Goal: Task Accomplishment & Management: Manage account settings

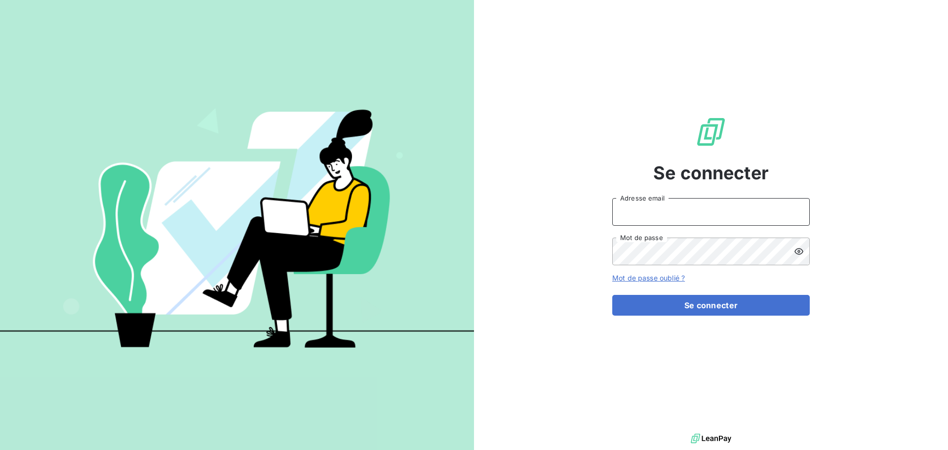
click at [665, 211] on input "Adresse email" at bounding box center [710, 212] width 197 height 28
type input "julie.poniedzialek@lorca.fr"
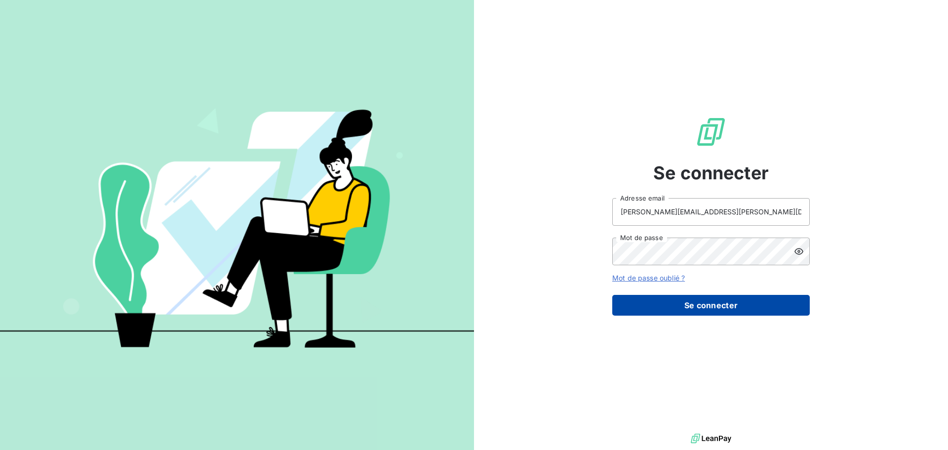
click at [707, 303] on button "Se connecter" at bounding box center [710, 305] width 197 height 21
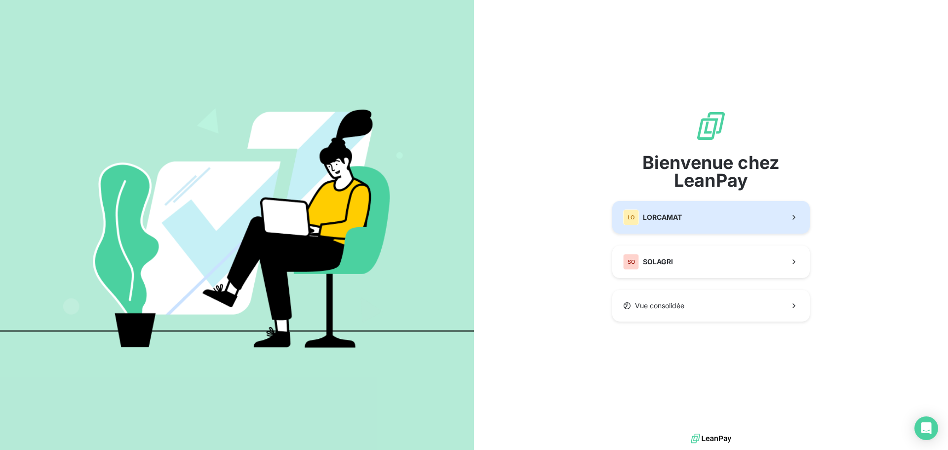
click at [654, 211] on div "LO LORCAMAT" at bounding box center [652, 217] width 59 height 16
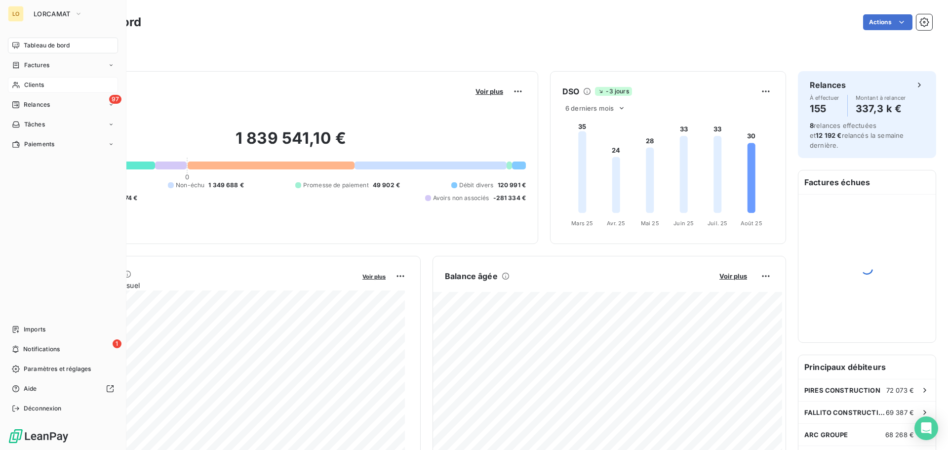
click at [27, 85] on span "Clients" at bounding box center [34, 84] width 20 height 9
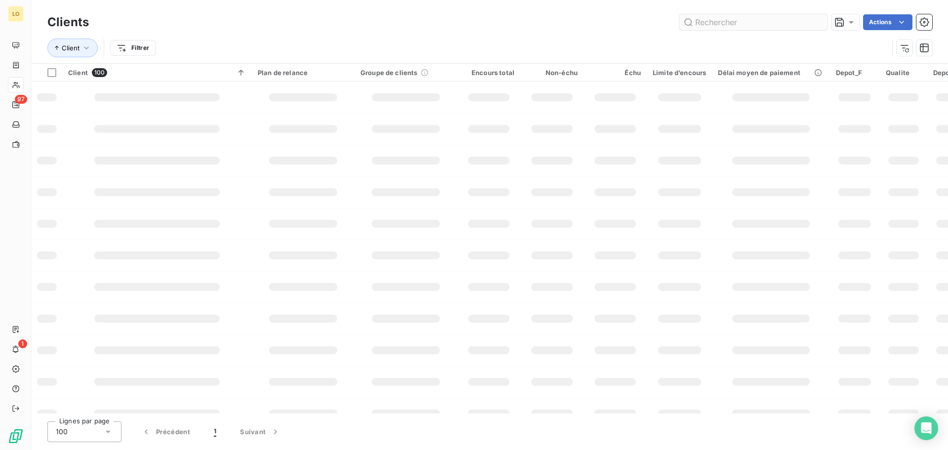
click at [792, 17] on input "text" at bounding box center [753, 22] width 148 height 16
type input "[PERSON_NAME]"
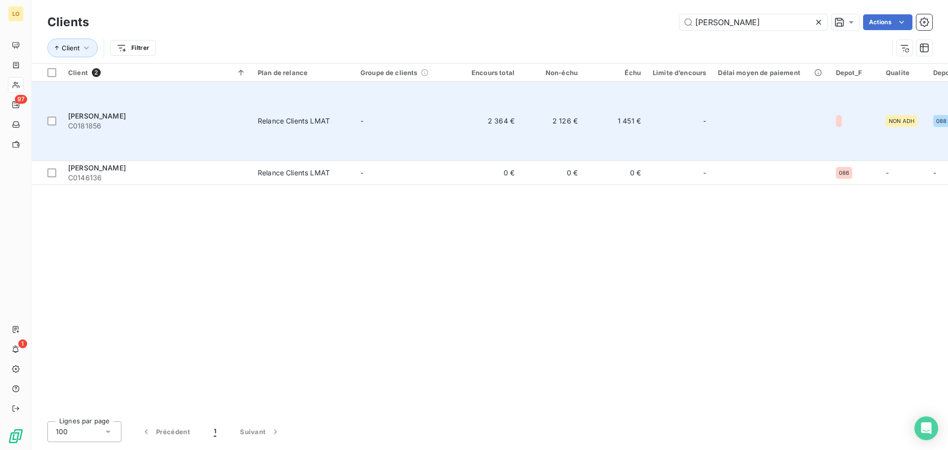
click at [645, 97] on td "1 451 €" at bounding box center [614, 120] width 63 height 79
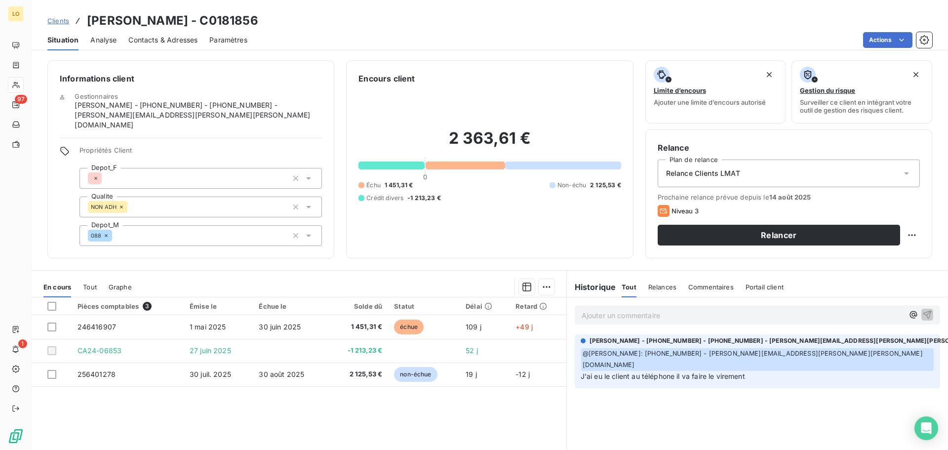
click at [651, 315] on p "Ajouter un commentaire ﻿" at bounding box center [742, 315] width 322 height 12
drag, startPoint x: 799, startPoint y: 312, endPoint x: 557, endPoint y: 313, distance: 241.9
click at [557, 313] on div "En cours Tout Graphe Pièces comptables 3 Émise le Échue le Solde dû Statut Déla…" at bounding box center [490, 393] width 916 height 247
copy span "Attendre le retour de [PERSON_NAME] car double facturation"
click at [51, 307] on div at bounding box center [51, 306] width 9 height 9
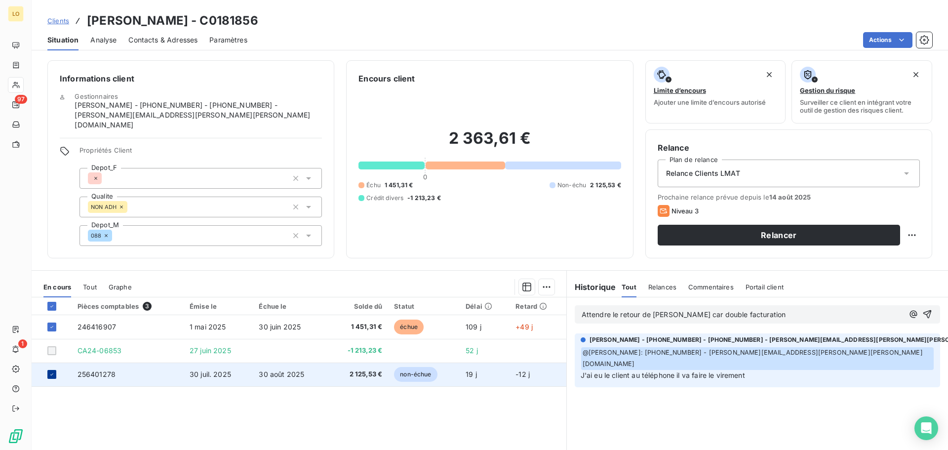
click at [54, 376] on icon at bounding box center [52, 374] width 6 height 6
click at [923, 314] on icon "button" at bounding box center [927, 314] width 8 height 8
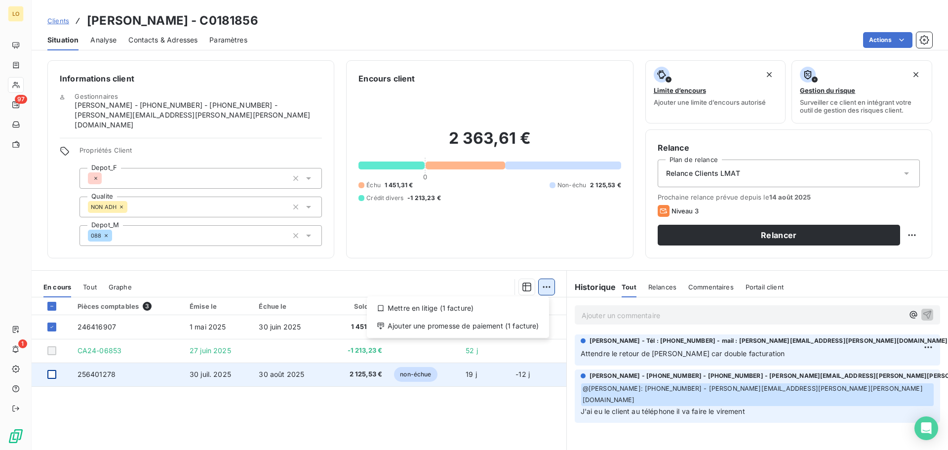
click at [540, 286] on html "LO 97 1 Clients [PERSON_NAME] - C0181856 Situation Analyse Contacts & Adresses …" at bounding box center [474, 225] width 948 height 450
click at [526, 311] on div "Mettre en litige (1 facture)" at bounding box center [458, 308] width 174 height 16
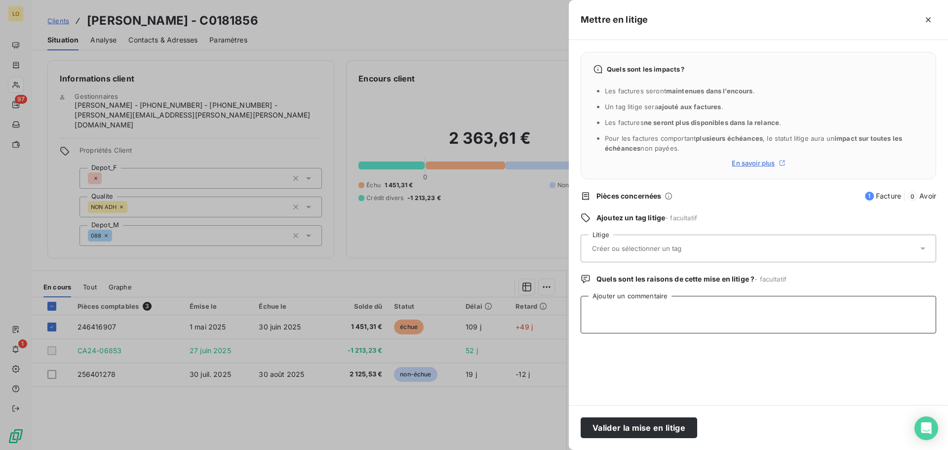
click at [724, 308] on textarea "Ajouter un commentaire" at bounding box center [757, 315] width 355 height 38
paste textarea "Attendre le retour de [PERSON_NAME] car double facturation"
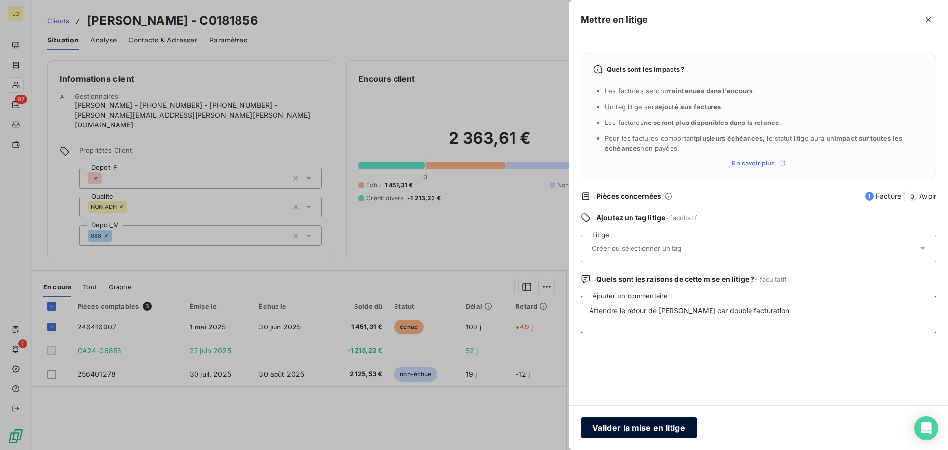
type textarea "Attendre le retour de [PERSON_NAME] car double facturation"
click at [656, 431] on button "Valider la mise en litige" at bounding box center [638, 427] width 116 height 21
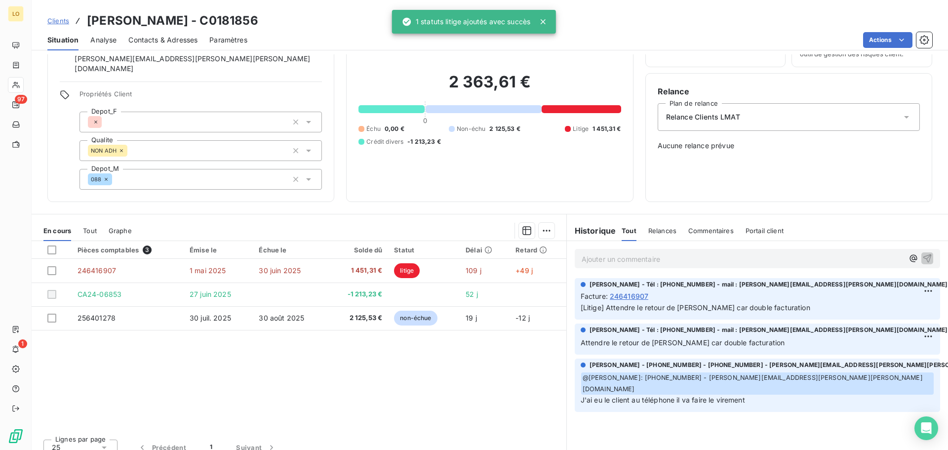
scroll to position [57, 0]
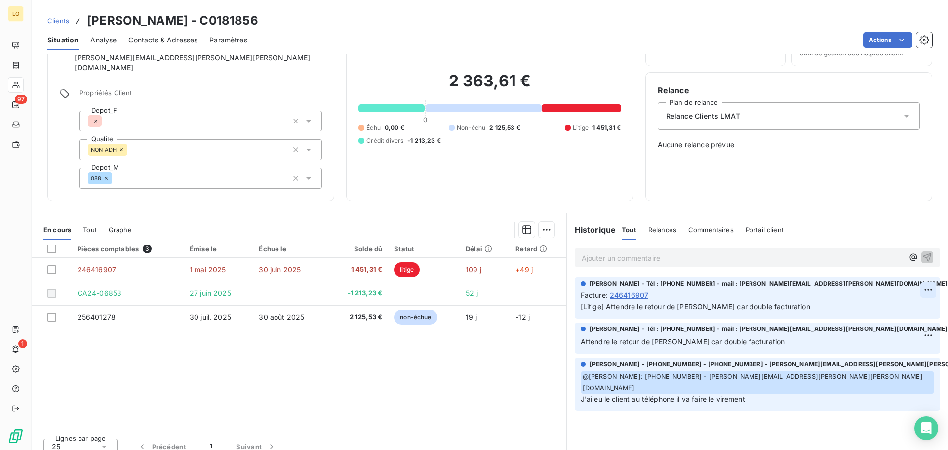
click at [924, 282] on html "LO 97 1 Clients [PERSON_NAME] - C0181856 Situation Analyse Contacts & Adresses …" at bounding box center [474, 225] width 948 height 450
click at [709, 411] on html "LO 97 1 Clients [PERSON_NAME] - C0181856 Situation Analyse Contacts & Adresses …" at bounding box center [474, 225] width 948 height 450
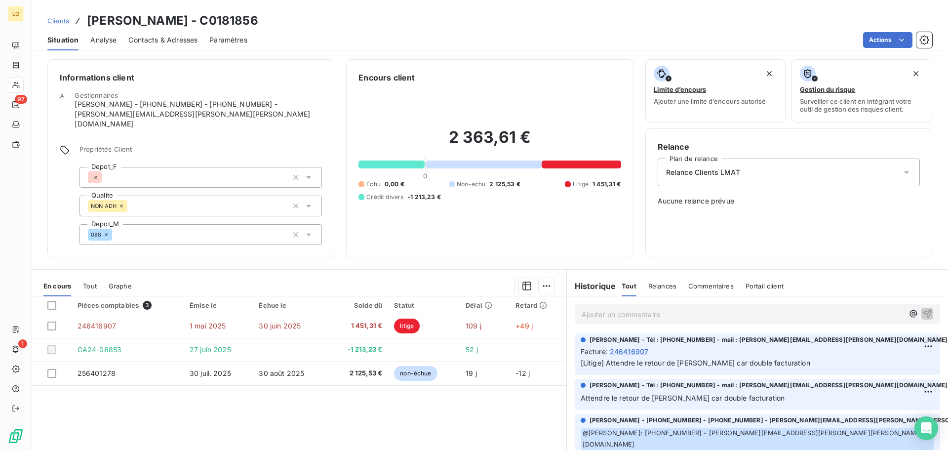
scroll to position [0, 0]
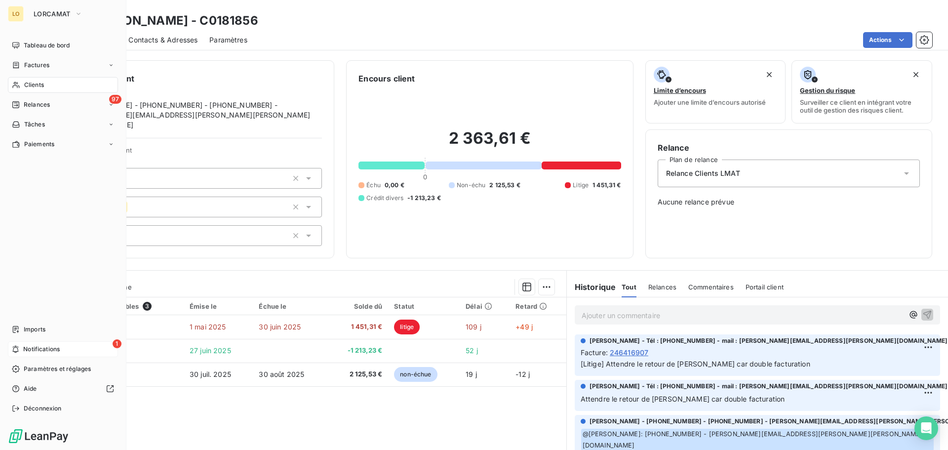
click at [60, 352] on span "Notifications" at bounding box center [41, 349] width 37 height 9
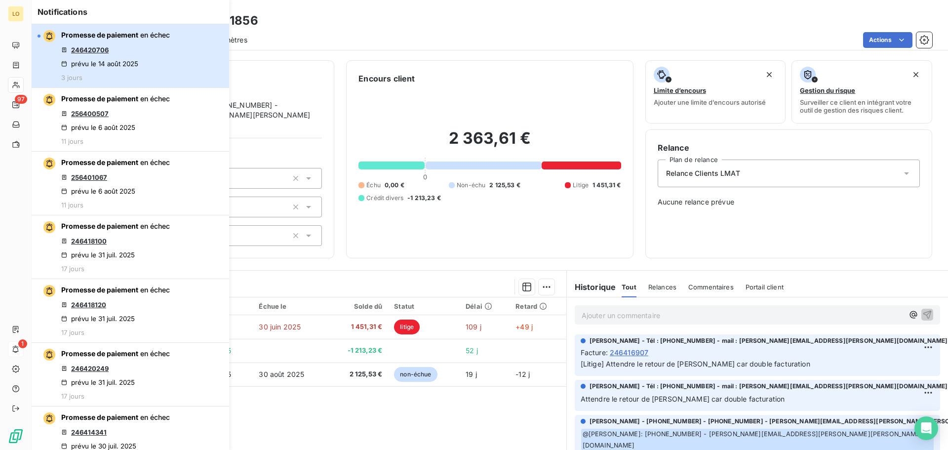
click at [116, 65] on div "prévu le 14 août 2025" at bounding box center [99, 64] width 77 height 8
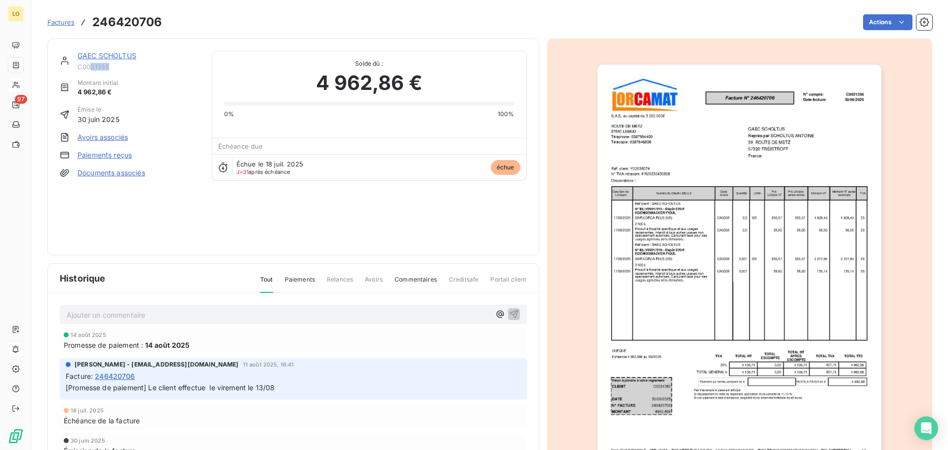
drag, startPoint x: 110, startPoint y: 68, endPoint x: 90, endPoint y: 70, distance: 19.3
click at [90, 70] on span "C0031356" at bounding box center [138, 67] width 122 height 8
copy span "31356"
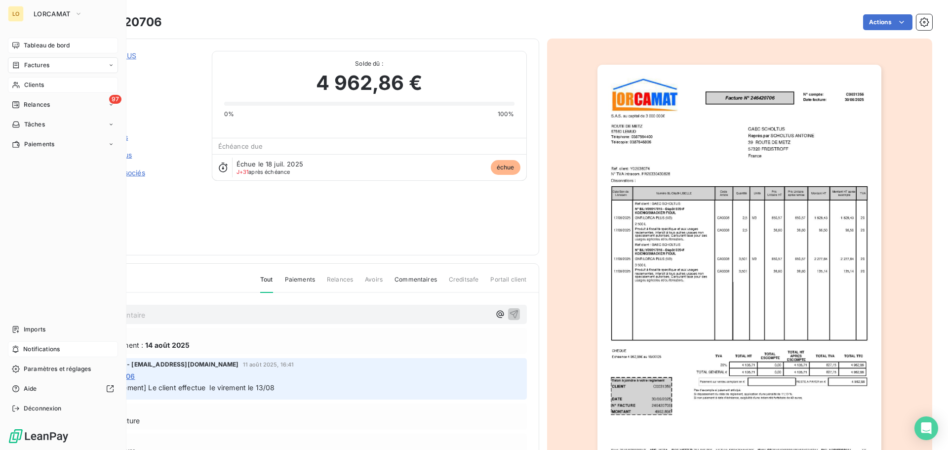
click at [39, 45] on span "Tableau de bord" at bounding box center [47, 45] width 46 height 9
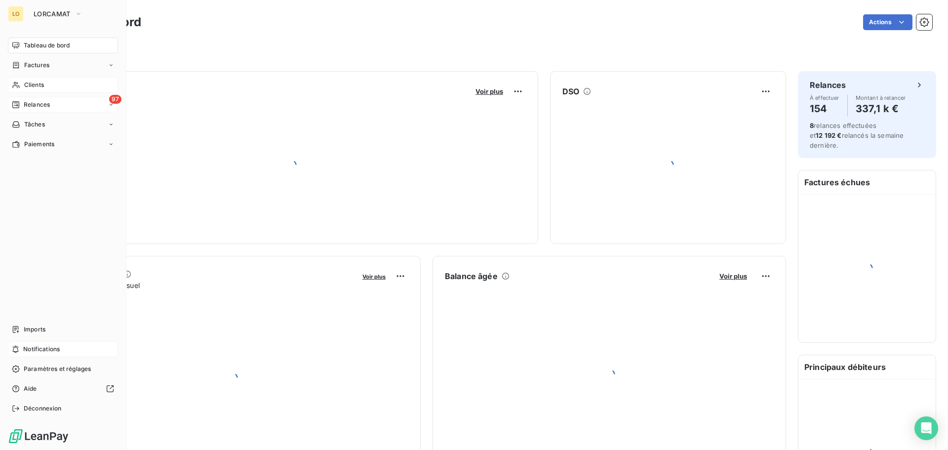
click at [41, 102] on span "Relances" at bounding box center [37, 104] width 26 height 9
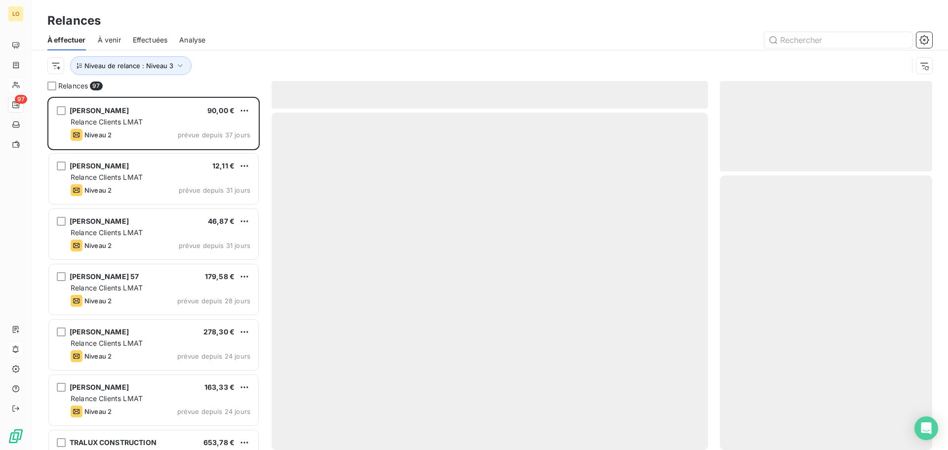
scroll to position [346, 205]
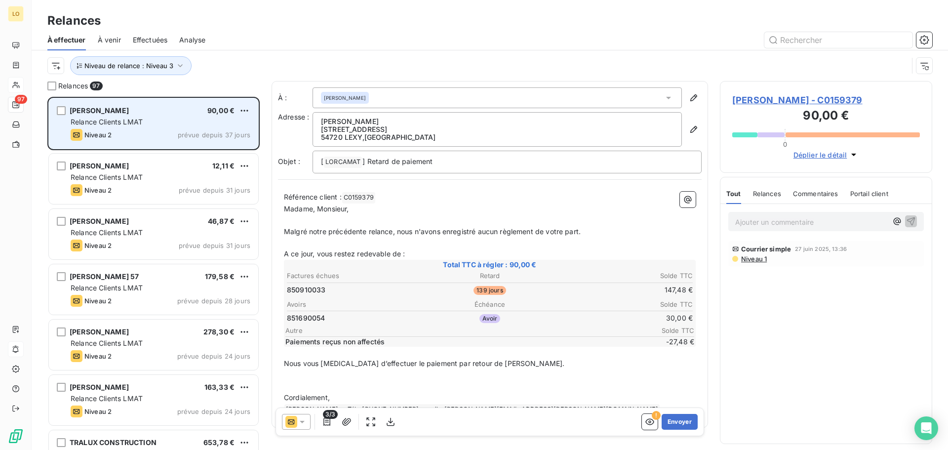
click at [158, 118] on div "Relance Clients LMAT" at bounding box center [161, 122] width 180 height 10
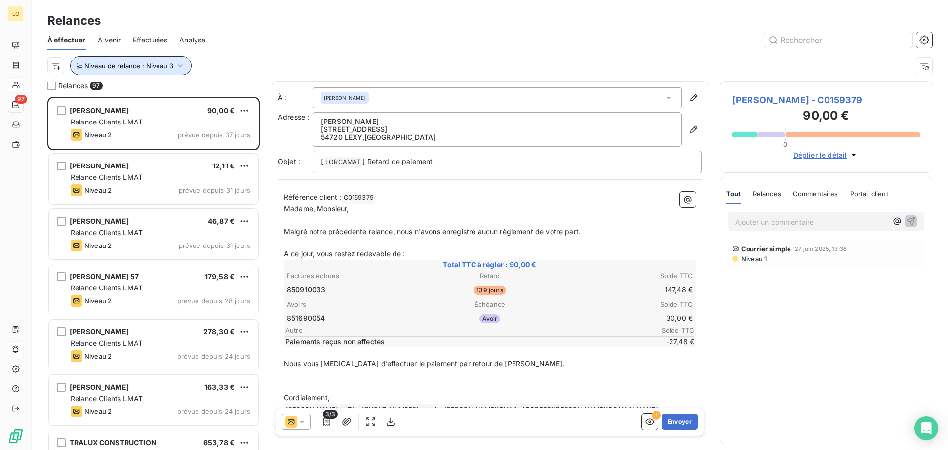
click at [177, 64] on icon "button" at bounding box center [180, 66] width 10 height 10
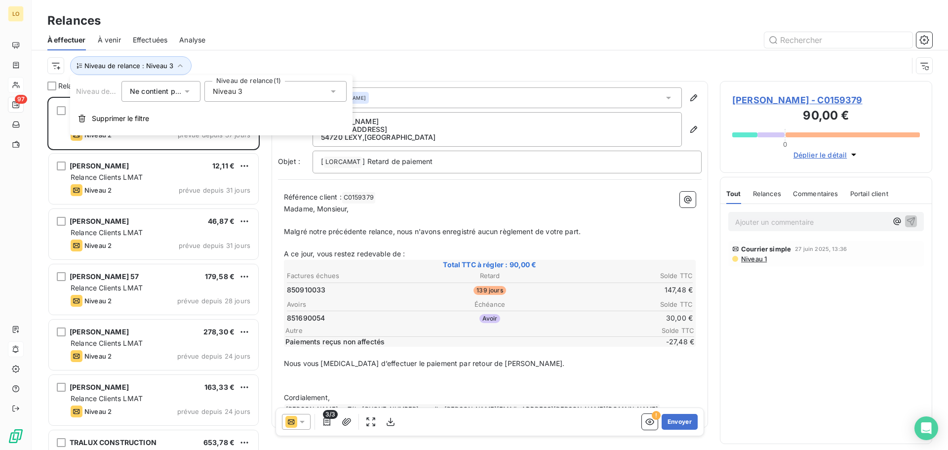
click at [190, 91] on icon at bounding box center [187, 91] width 10 height 10
click at [170, 114] on li "Contient" at bounding box center [161, 115] width 81 height 18
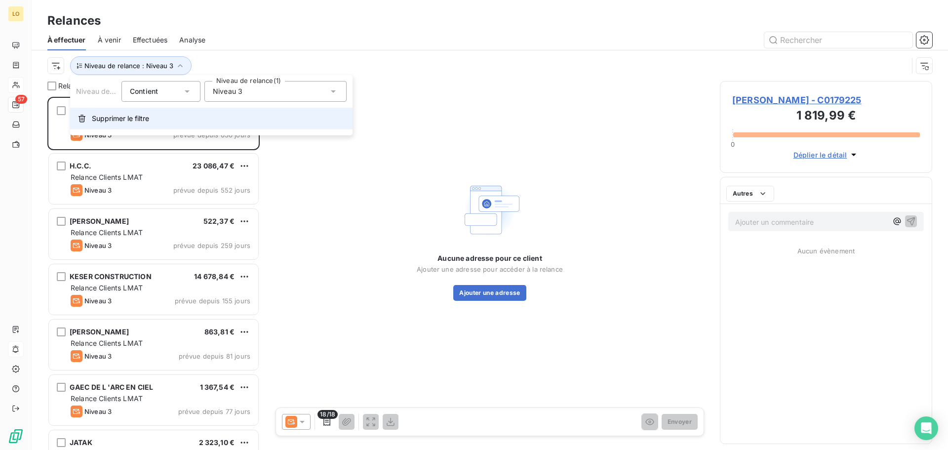
scroll to position [346, 205]
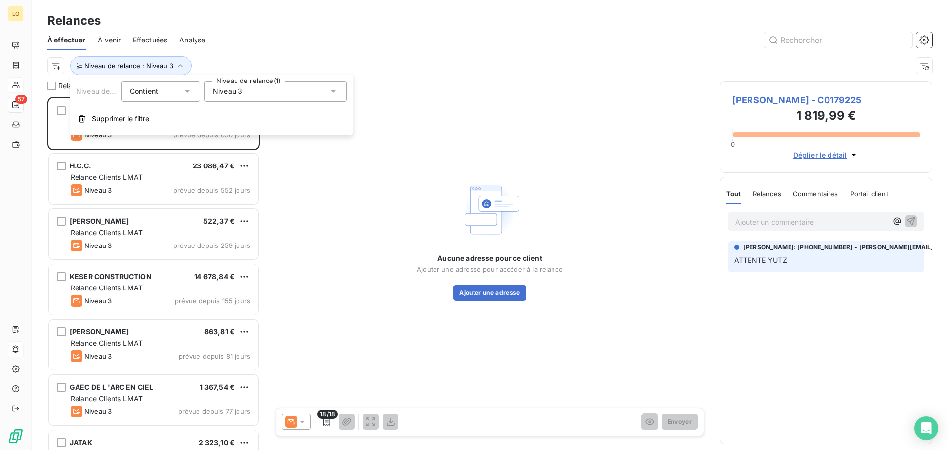
click at [262, 42] on div at bounding box center [574, 40] width 715 height 16
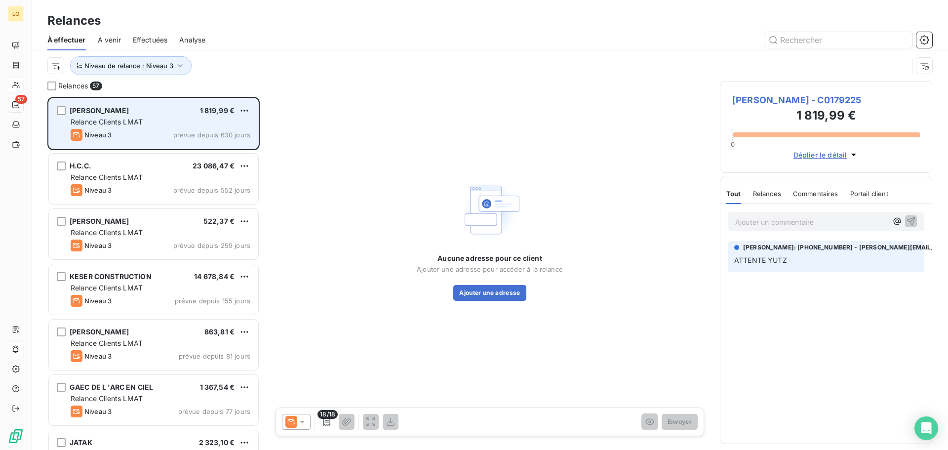
click at [136, 121] on span "Relance Clients LMAT" at bounding box center [107, 121] width 72 height 8
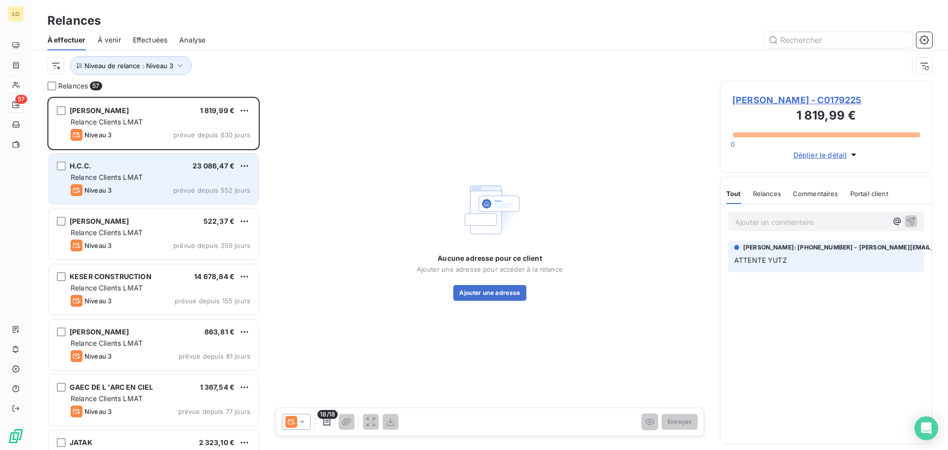
click at [134, 173] on span "Relance Clients LMAT" at bounding box center [107, 177] width 72 height 8
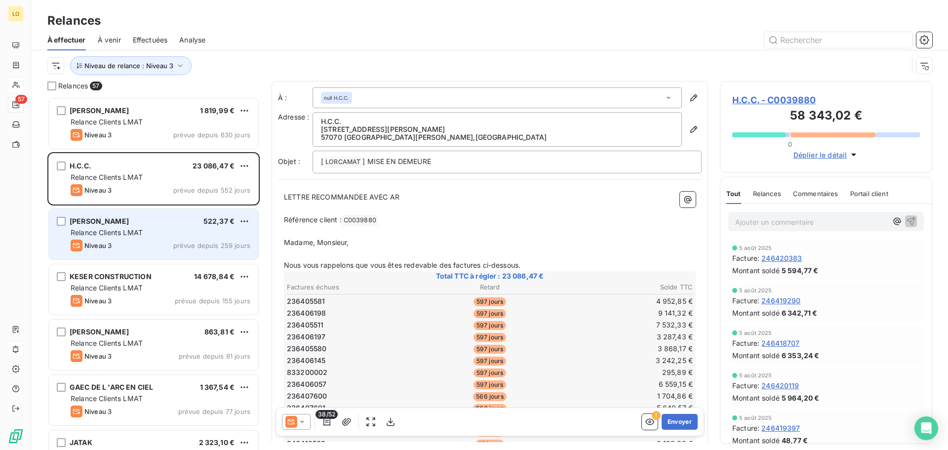
click at [131, 228] on span "Relance Clients LMAT" at bounding box center [107, 232] width 72 height 8
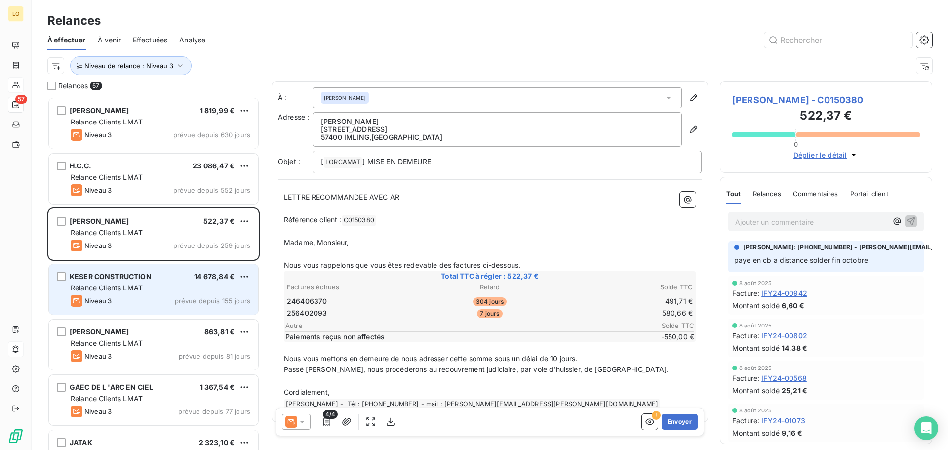
click at [219, 285] on div "Relance Clients LMAT" at bounding box center [161, 288] width 180 height 10
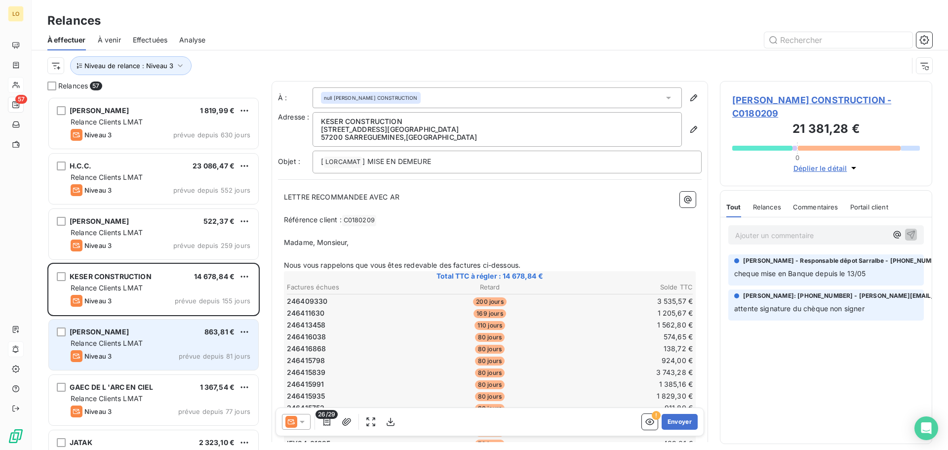
click at [151, 336] on div "[PERSON_NAME] 863,81 €" at bounding box center [161, 331] width 180 height 9
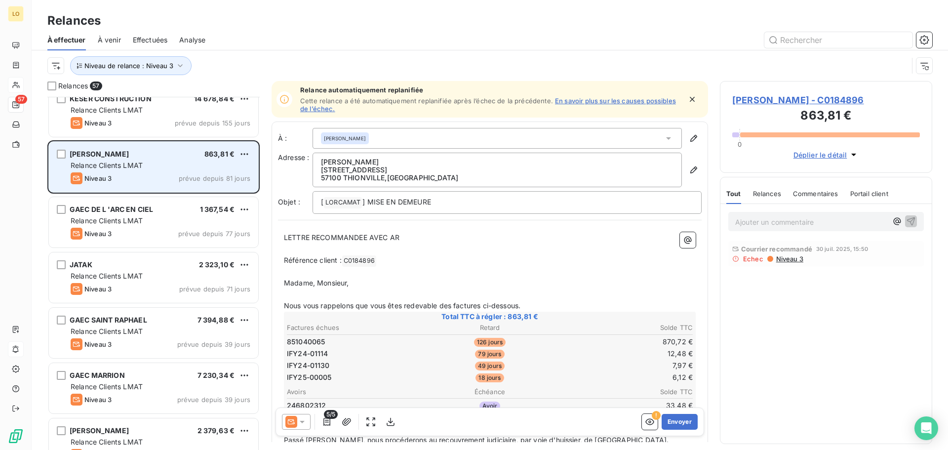
scroll to position [198, 0]
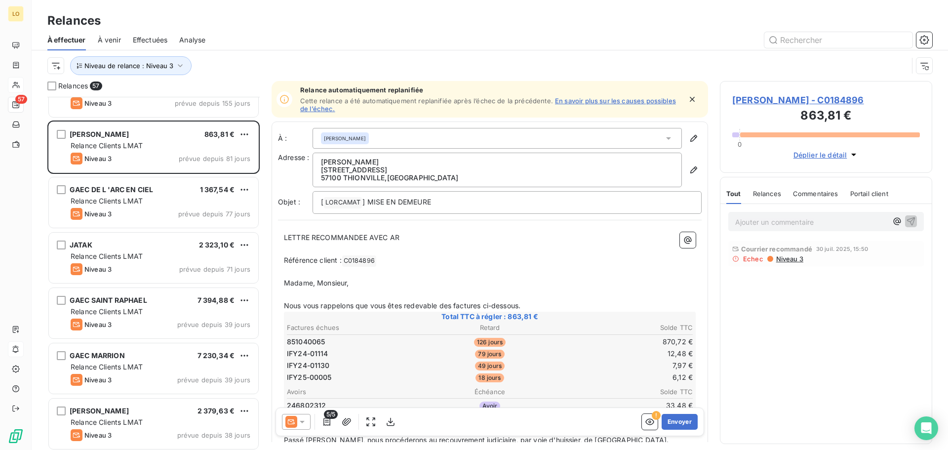
click at [598, 102] on link "En savoir plus sur les causes possibles de l’échec." at bounding box center [488, 105] width 376 height 16
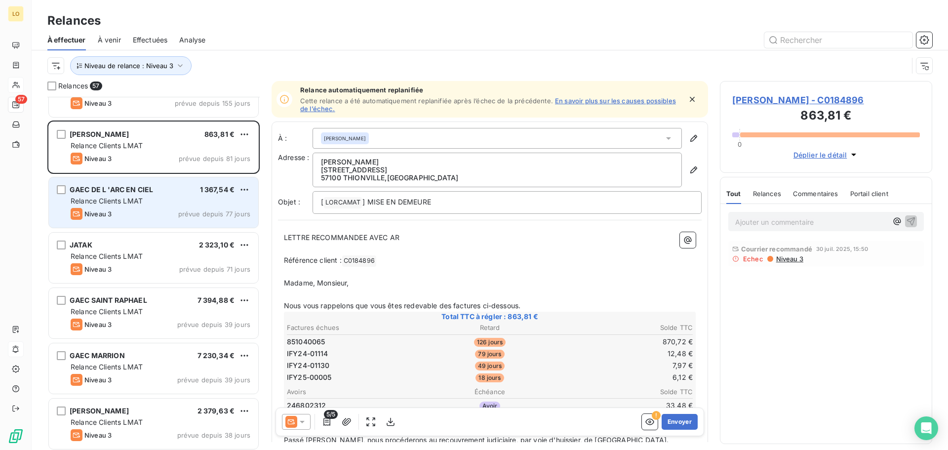
click at [104, 193] on span "GAEC DE L 'ARC EN CIEL" at bounding box center [111, 189] width 83 height 8
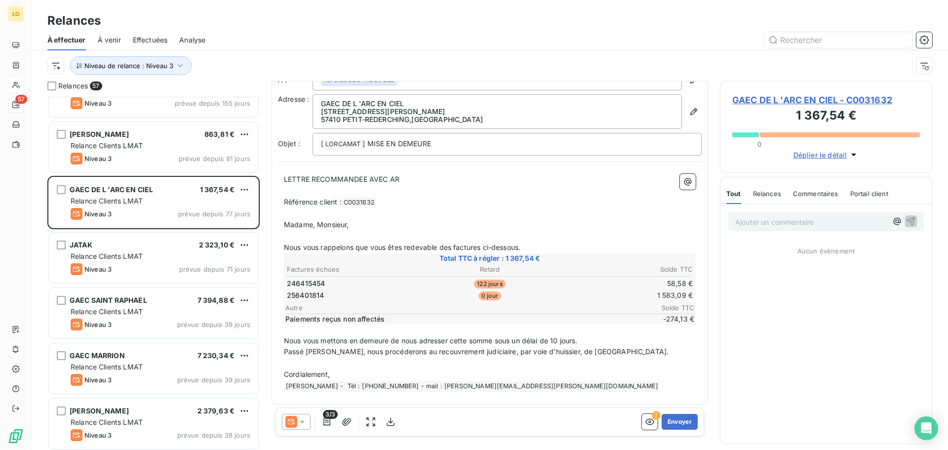
scroll to position [19, 0]
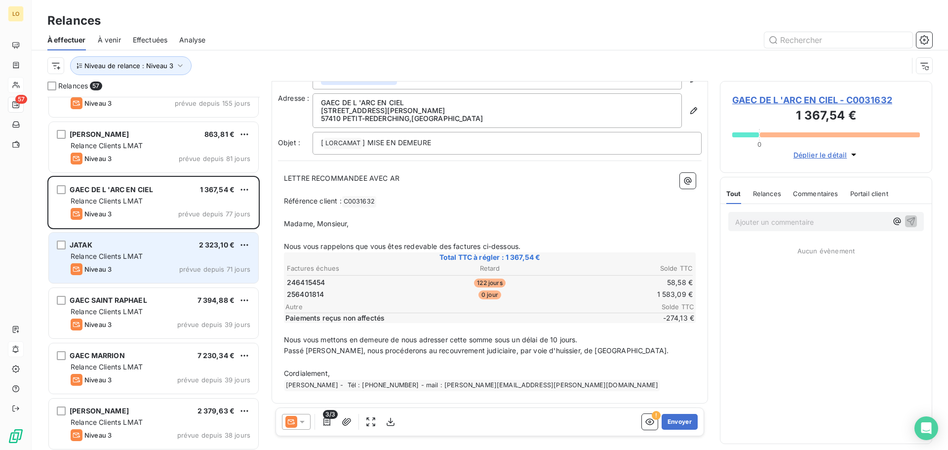
click at [139, 254] on span "Relance Clients LMAT" at bounding box center [107, 256] width 72 height 8
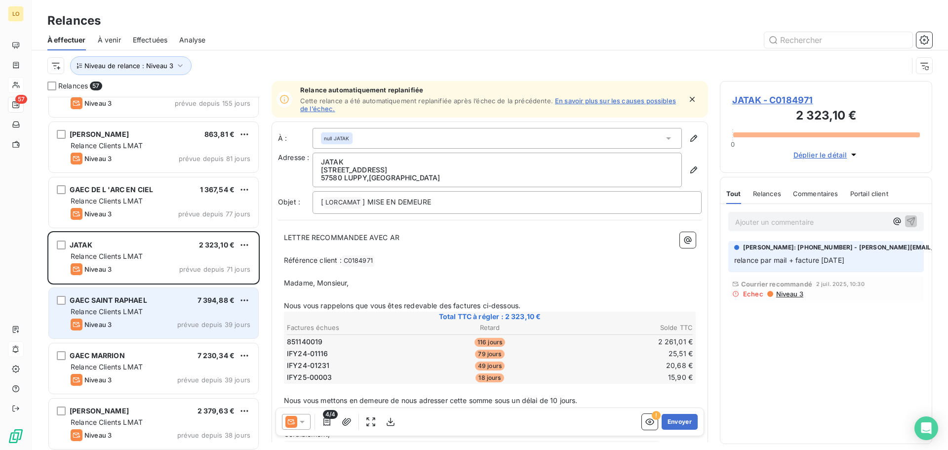
click at [134, 309] on span "Relance Clients LMAT" at bounding box center [107, 311] width 72 height 8
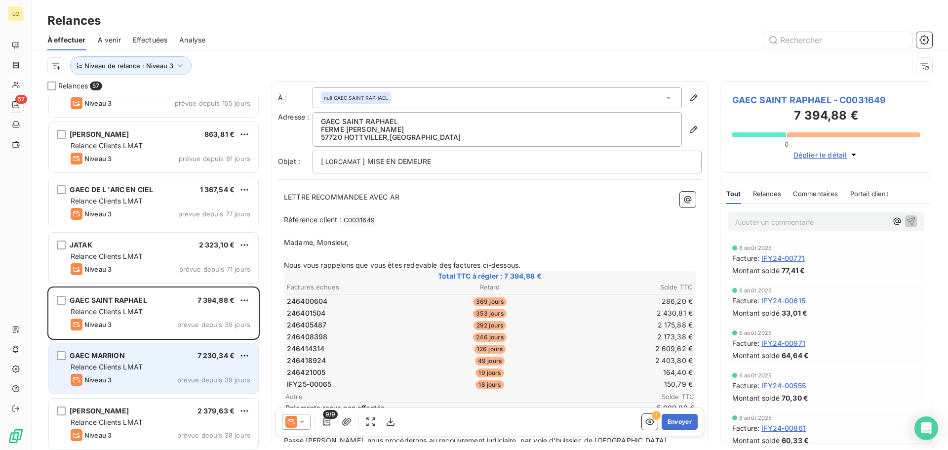
click at [133, 358] on div "[PERSON_NAME] 7 230,34 €" at bounding box center [161, 355] width 180 height 9
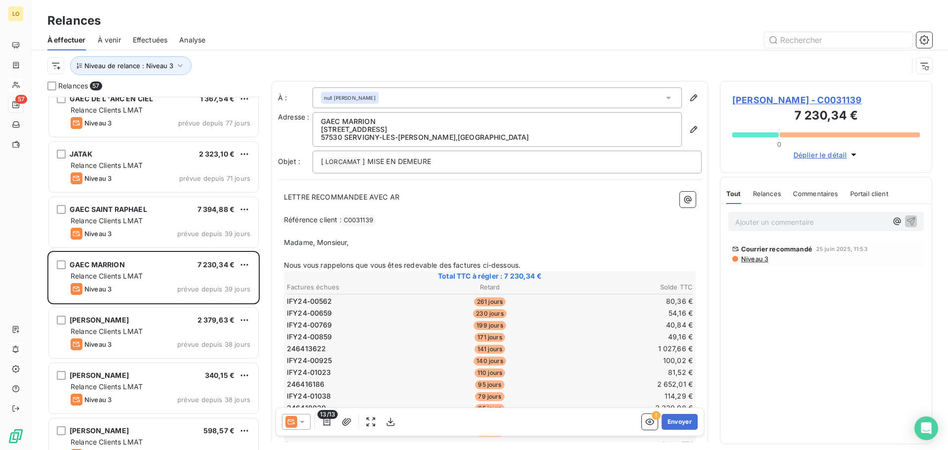
scroll to position [395, 0]
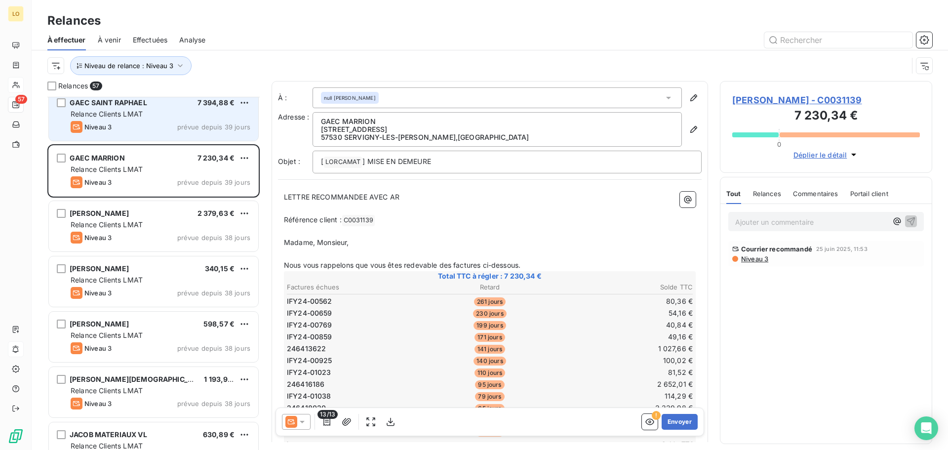
click at [148, 129] on div "Niveau 3 prévue depuis 39 jours" at bounding box center [161, 127] width 180 height 12
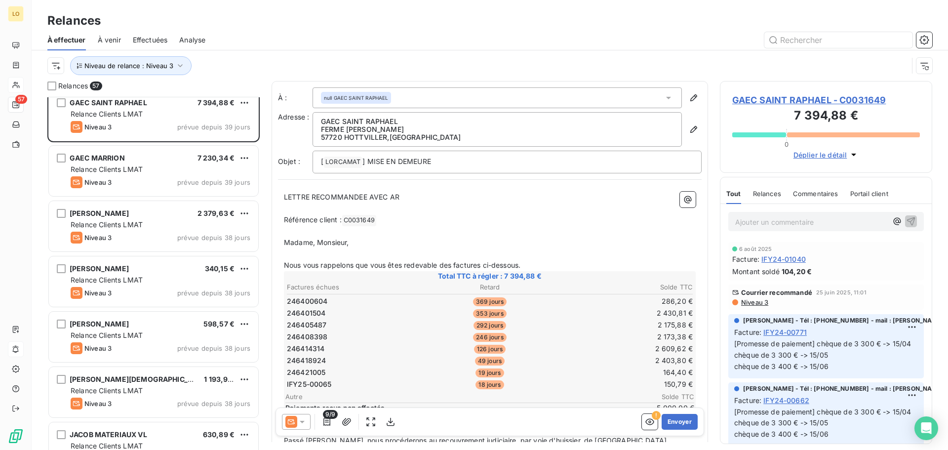
scroll to position [346, 0]
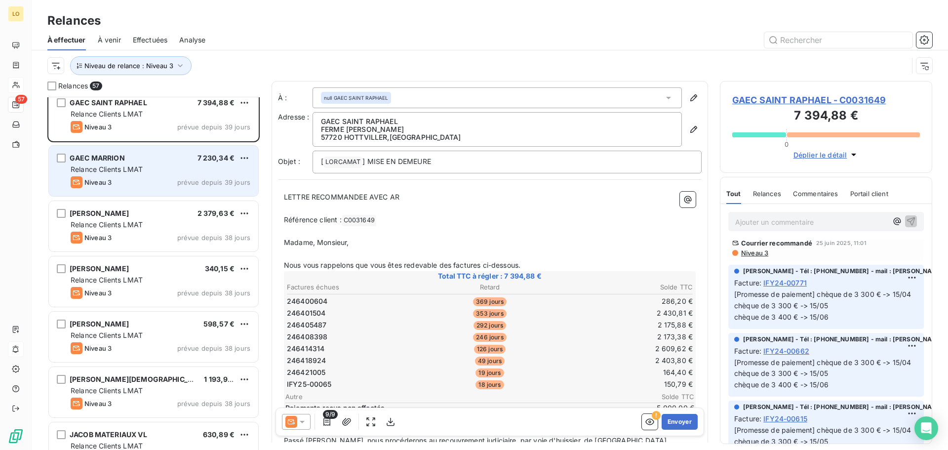
click at [142, 173] on div "Relance Clients LMAT" at bounding box center [161, 169] width 180 height 10
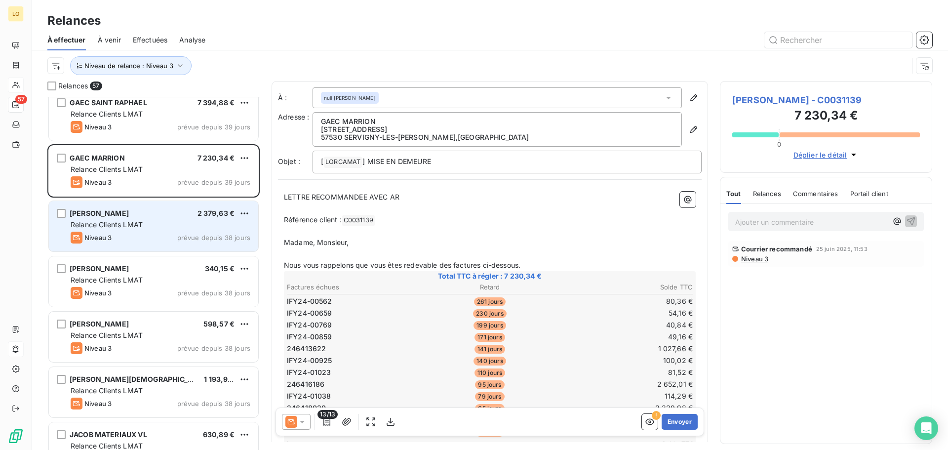
click at [143, 222] on span "Relance Clients LMAT" at bounding box center [107, 224] width 72 height 8
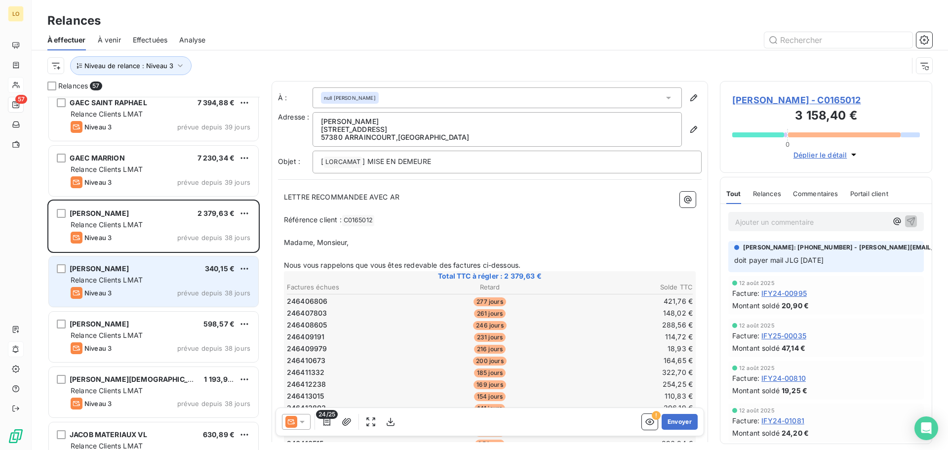
click at [157, 290] on div "Niveau 3 prévue depuis 38 jours" at bounding box center [161, 293] width 180 height 12
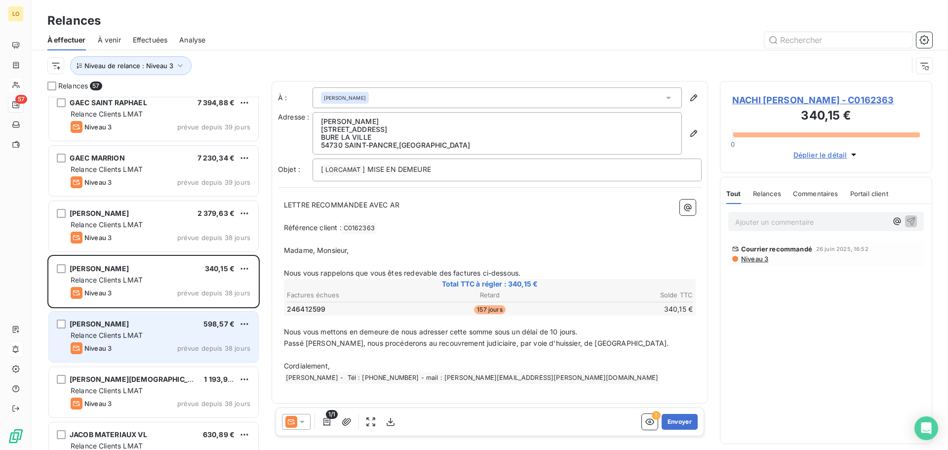
click at [153, 326] on div "[PERSON_NAME] 598,57 €" at bounding box center [161, 323] width 180 height 9
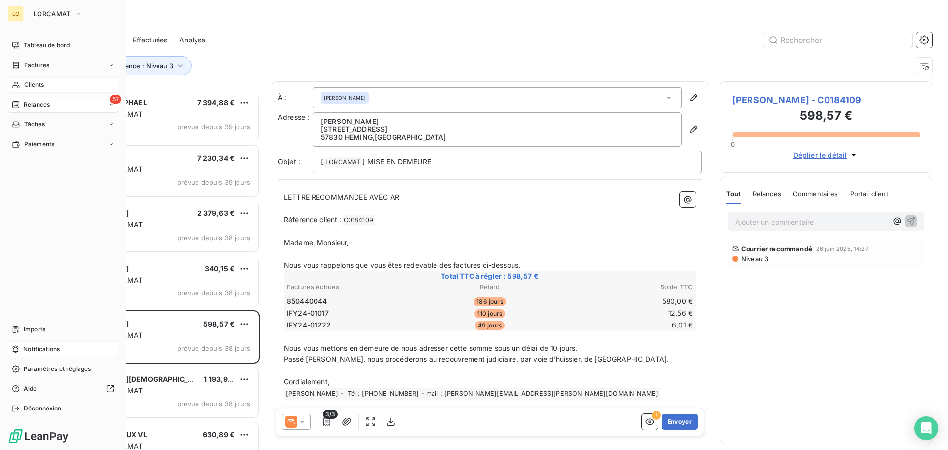
click at [32, 106] on span "Relances" at bounding box center [37, 104] width 26 height 9
click at [24, 44] on span "Tableau de bord" at bounding box center [47, 45] width 46 height 9
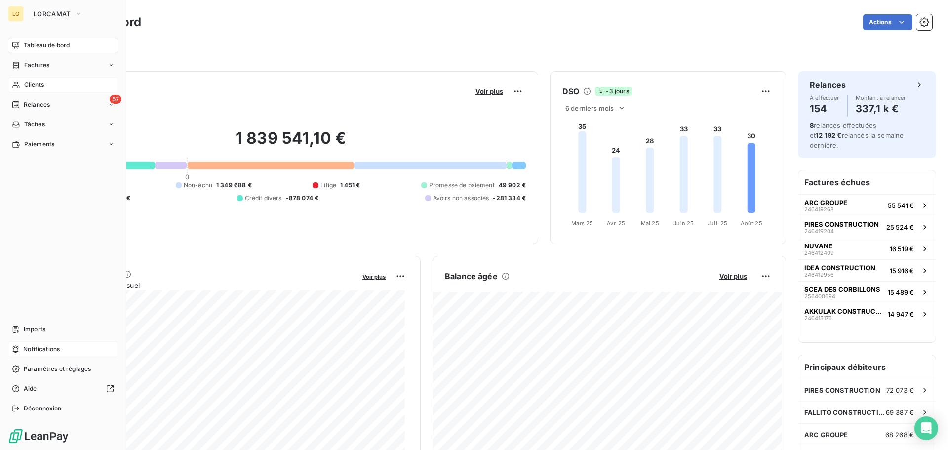
click at [27, 84] on span "Clients" at bounding box center [34, 84] width 20 height 9
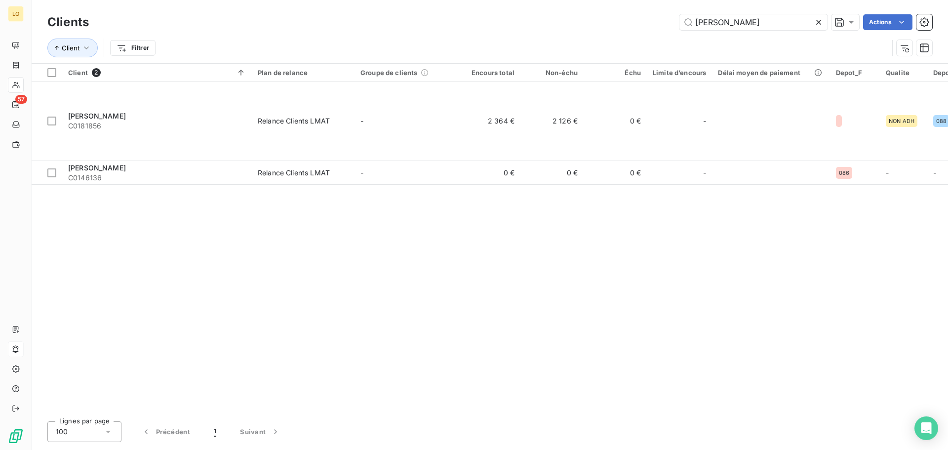
drag, startPoint x: 740, startPoint y: 20, endPoint x: 558, endPoint y: 27, distance: 182.3
click at [559, 27] on div "[PERSON_NAME] Actions" at bounding box center [516, 22] width 831 height 16
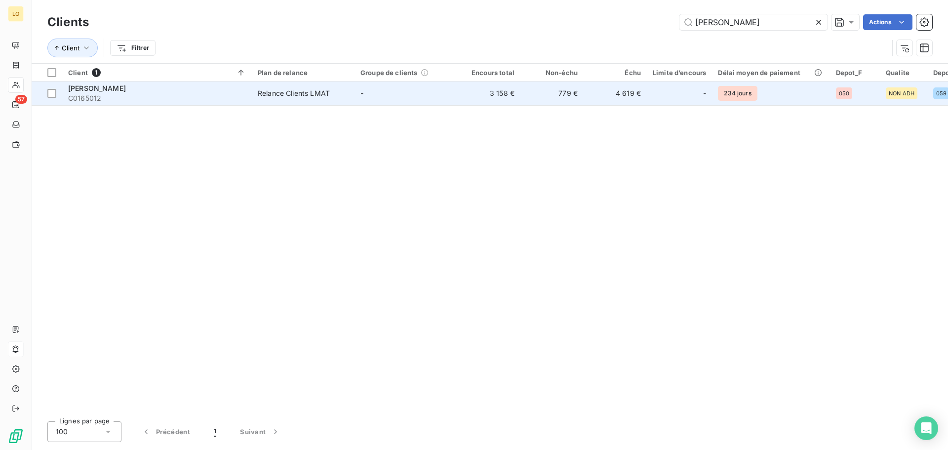
type input "[PERSON_NAME]"
click at [526, 91] on td "779 €" at bounding box center [551, 93] width 63 height 24
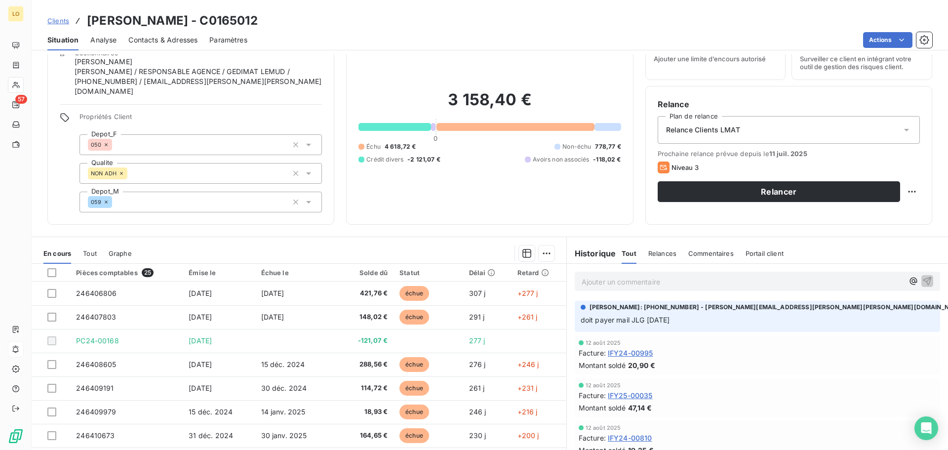
scroll to position [67, 0]
